Goal: Entertainment & Leisure: Consume media (video, audio)

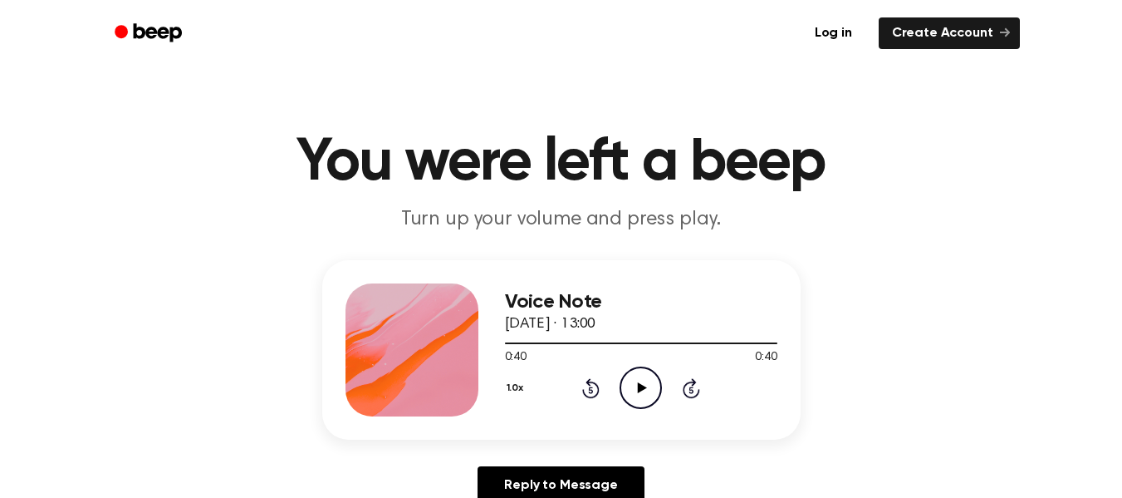
click at [632, 379] on icon "Play Audio" at bounding box center [641, 387] width 42 height 42
click at [637, 385] on icon "Play Audio" at bounding box center [641, 387] width 42 height 42
drag, startPoint x: 0, startPoint y: 0, endPoint x: 636, endPoint y: 385, distance: 743.9
click at [636, 385] on icon "Pause Audio" at bounding box center [641, 387] width 42 height 42
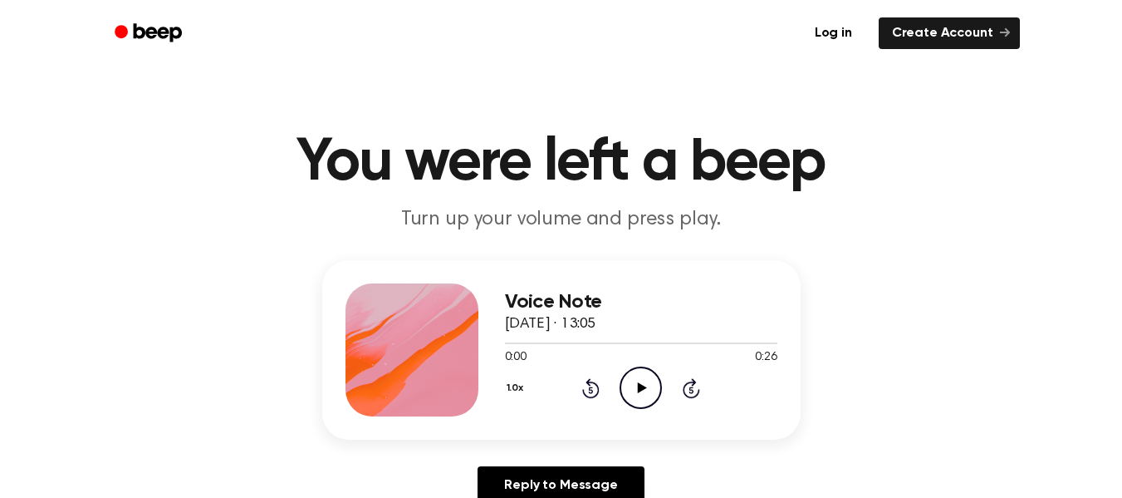
click at [636, 394] on icon "Play Audio" at bounding box center [641, 387] width 42 height 42
click at [647, 391] on icon "Play Audio" at bounding box center [641, 387] width 42 height 42
drag, startPoint x: 0, startPoint y: 0, endPoint x: 643, endPoint y: 382, distance: 747.9
click at [643, 382] on icon "Play Audio" at bounding box center [641, 387] width 42 height 42
click at [641, 398] on icon "Play Audio" at bounding box center [641, 387] width 42 height 42
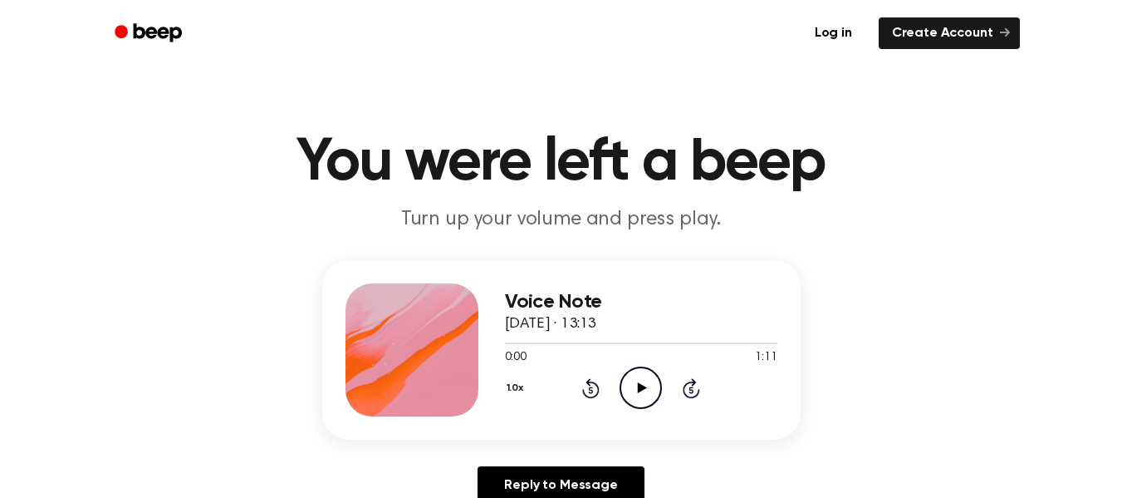
click at [635, 378] on icon "Play Audio" at bounding box center [641, 387] width 42 height 42
